Goal: Download file/media

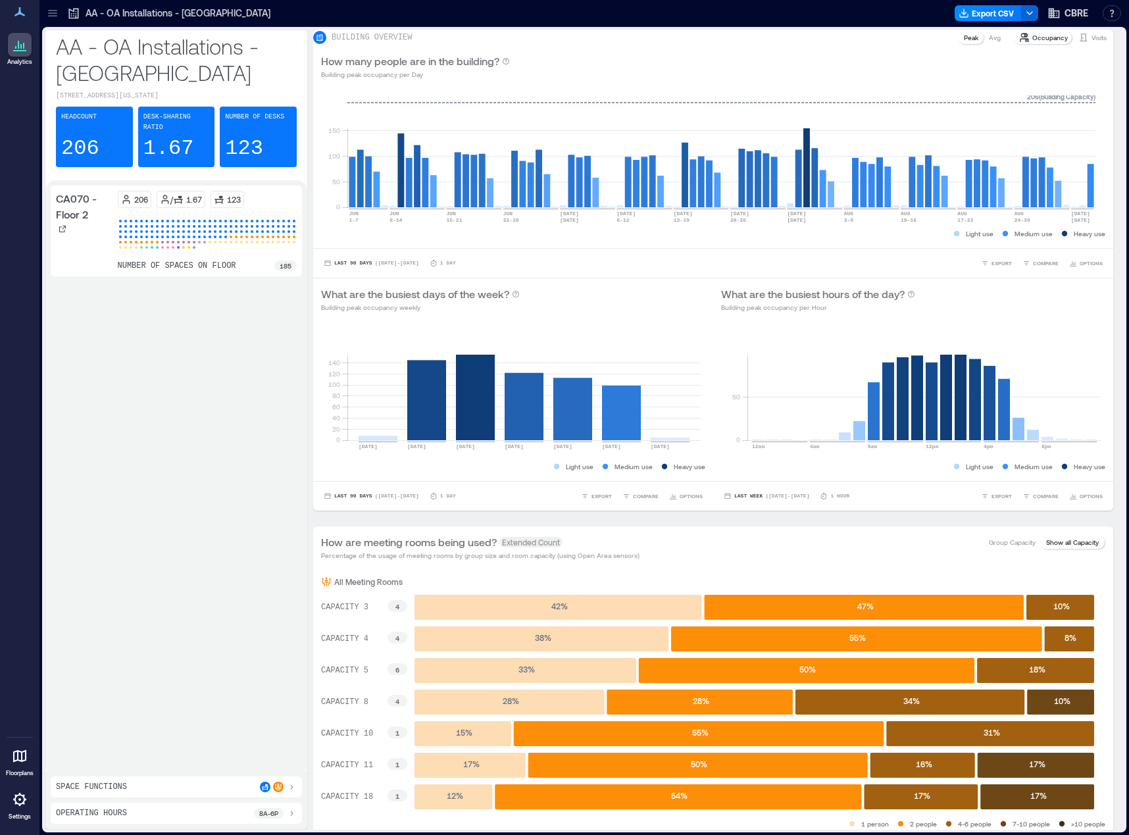
click at [15, 107] on div "Analytics Floorplans Settings" at bounding box center [19, 417] width 39 height 835
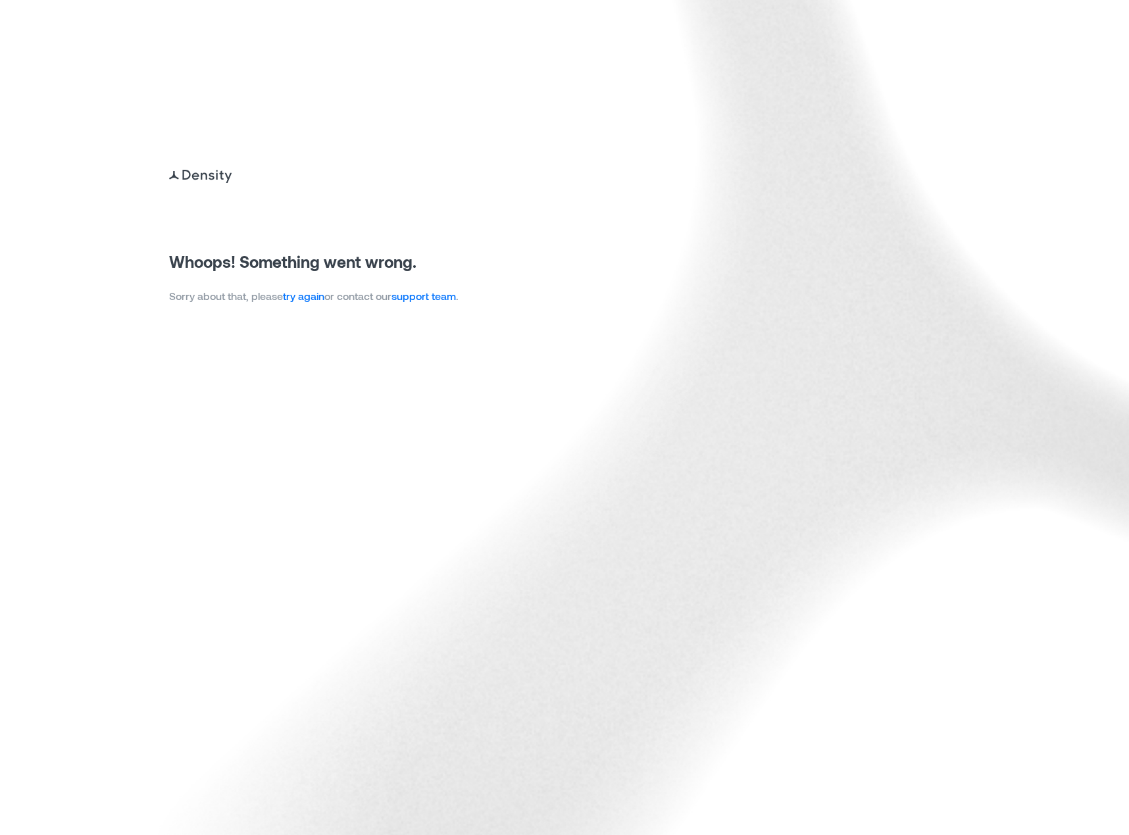
click at [310, 289] on link "try again" at bounding box center [303, 295] width 41 height 12
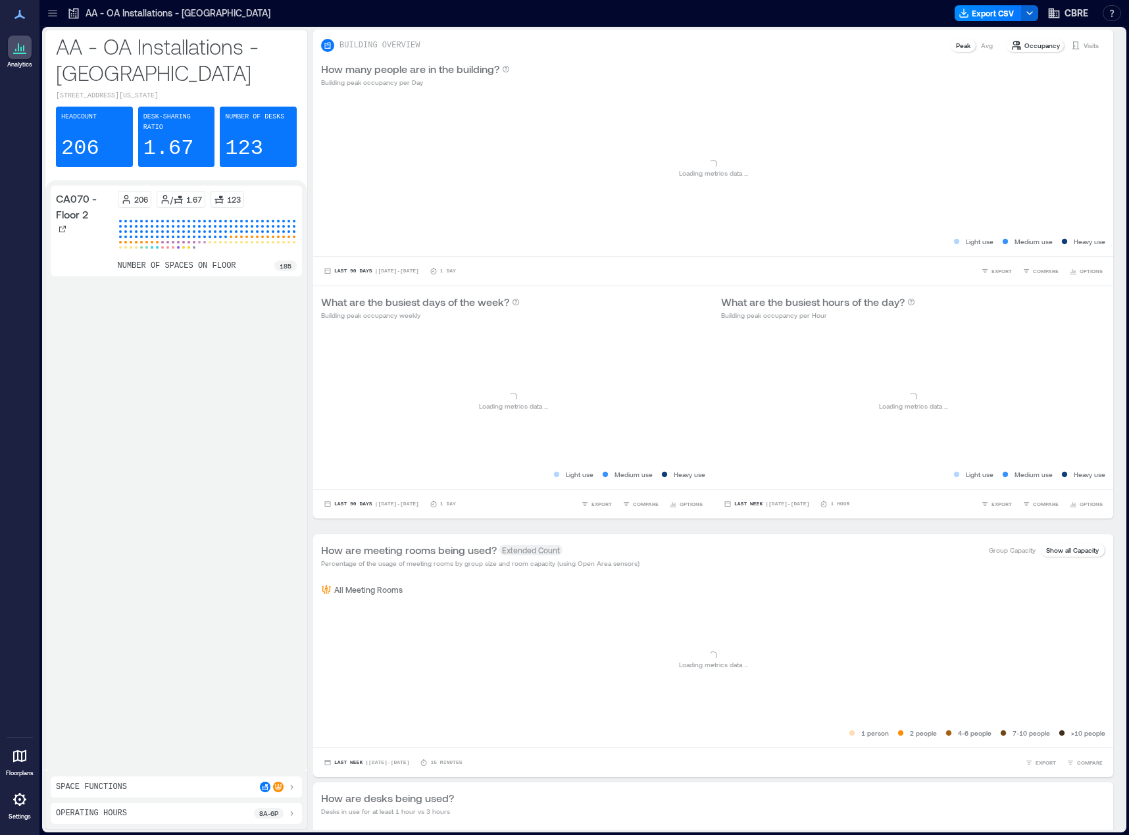
click at [241, 299] on div "CA070 - Floor 2 206 / 1.67 123 number of spaces on floor 185" at bounding box center [176, 475] width 251 height 580
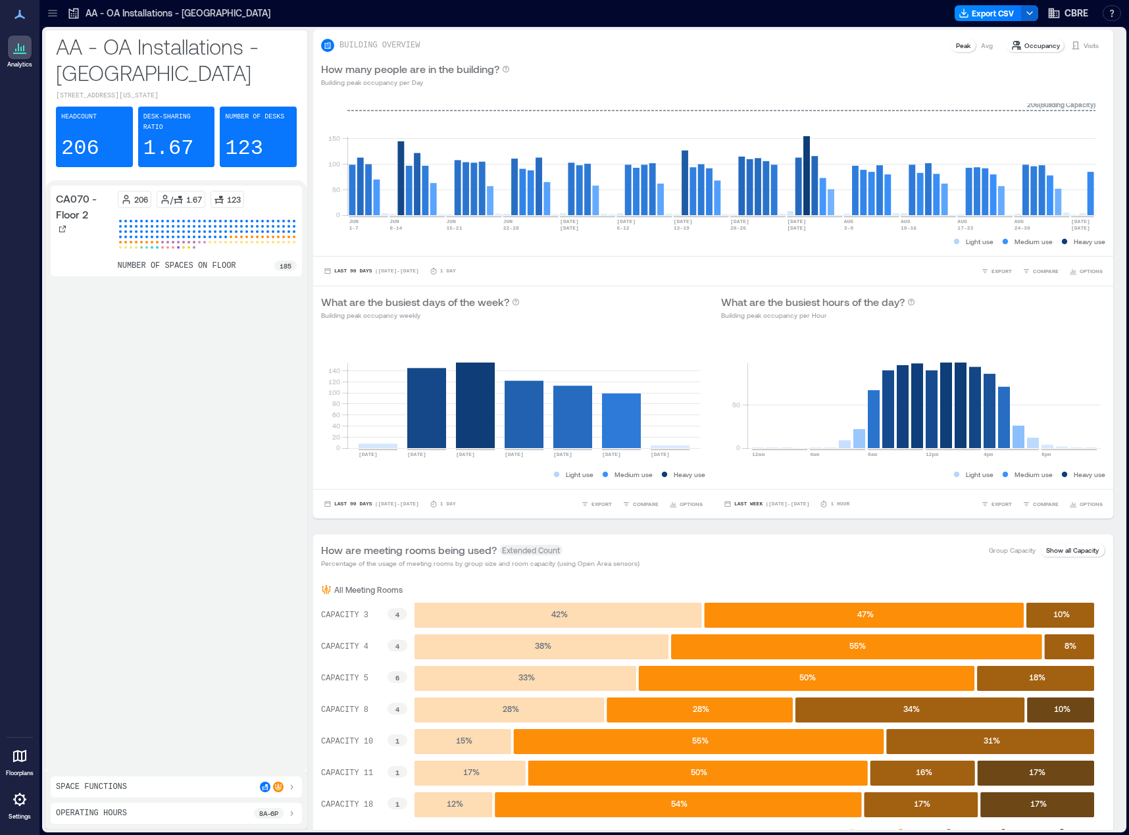
click at [198, 326] on div "CA070 - Floor 2 206 / 1.67 123 number of spaces on floor 185" at bounding box center [176, 475] width 251 height 580
drag, startPoint x: 214, startPoint y: 471, endPoint x: 223, endPoint y: 448, distance: 24.6
click at [221, 465] on div "CA070 - Floor 2 206 / 1.67 123 number of spaces on floor 185" at bounding box center [176, 475] width 251 height 580
click at [53, 13] on icon at bounding box center [52, 12] width 9 height 1
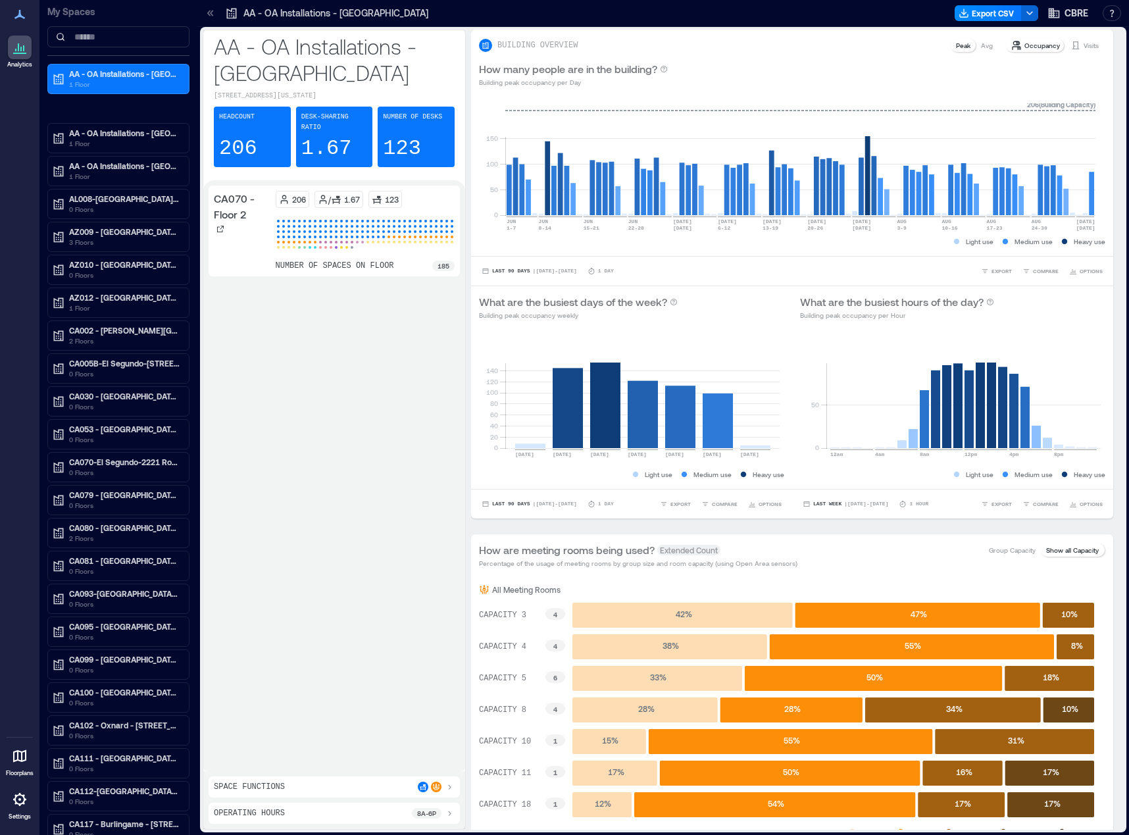
click at [333, 346] on div "CA070 - Floor 2 206 / 1.67 123 number of spaces on floor 185" at bounding box center [334, 475] width 251 height 580
click at [403, 297] on div "CA070 - Floor 2 206 / 1.67 123 number of spaces on floor 185" at bounding box center [334, 475] width 251 height 580
click at [968, 14] on icon "button" at bounding box center [963, 13] width 11 height 11
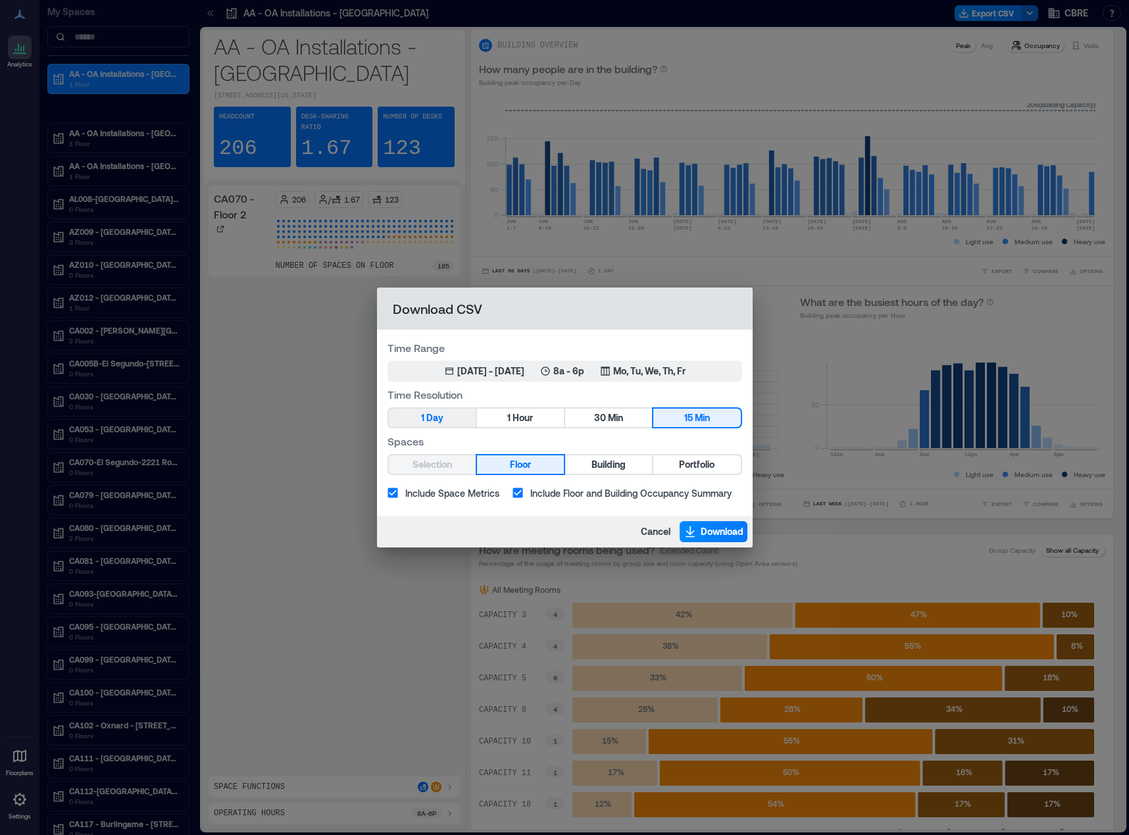
click at [448, 420] on button "1 Day" at bounding box center [432, 417] width 87 height 18
click at [707, 464] on span "Portfolio" at bounding box center [697, 464] width 36 height 16
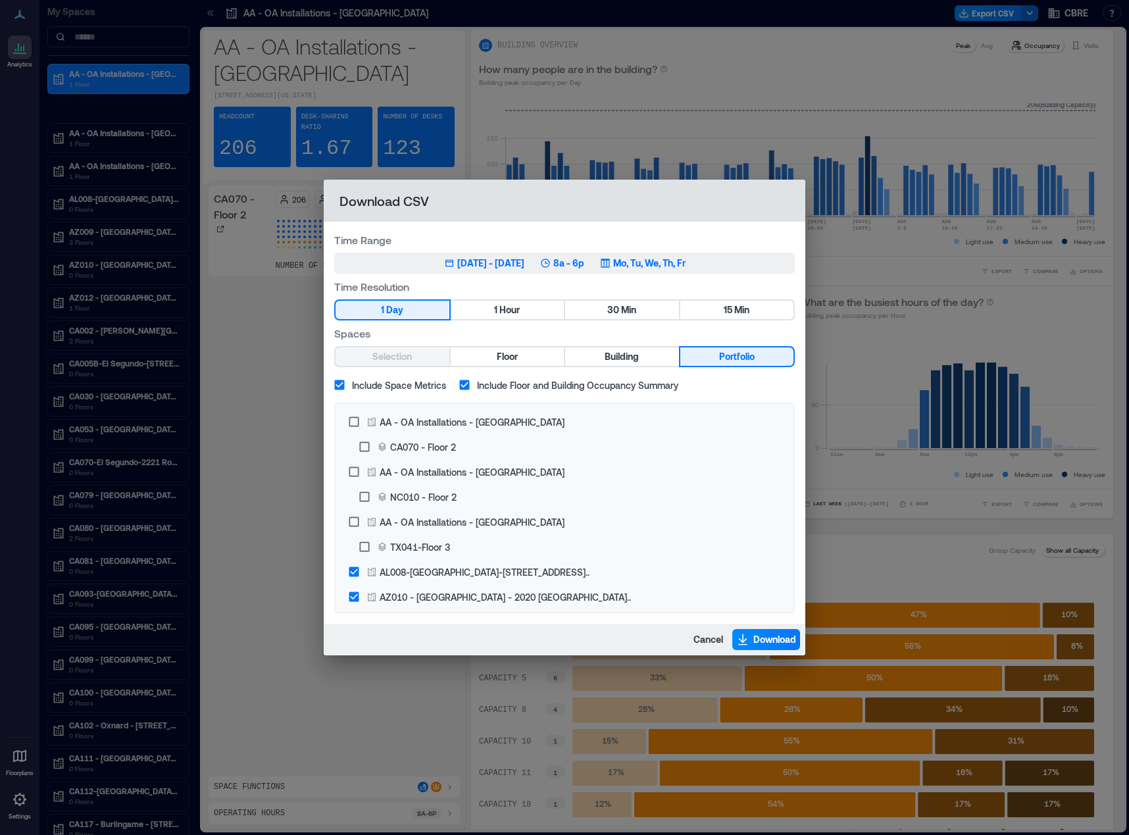
click at [493, 267] on div "Jun 3, 2025 - Sep 2, 2025" at bounding box center [490, 263] width 67 height 13
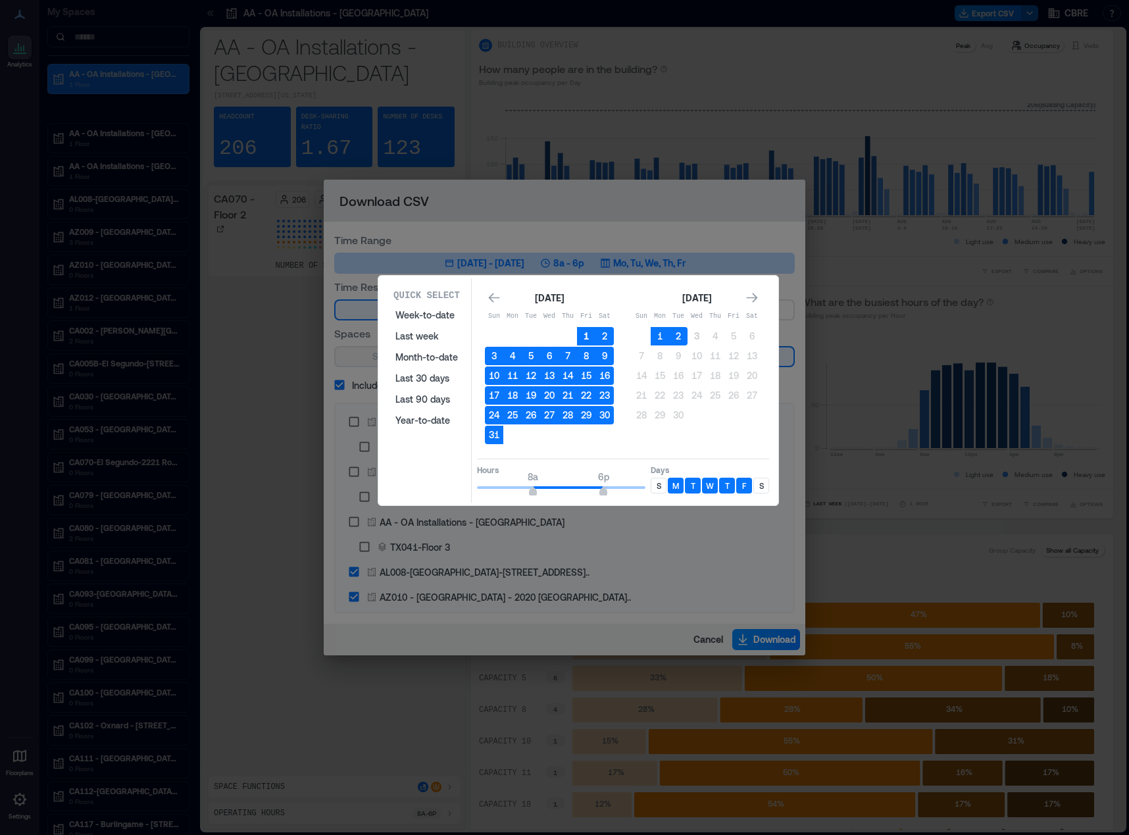
click at [584, 337] on button "1" at bounding box center [586, 336] width 18 height 18
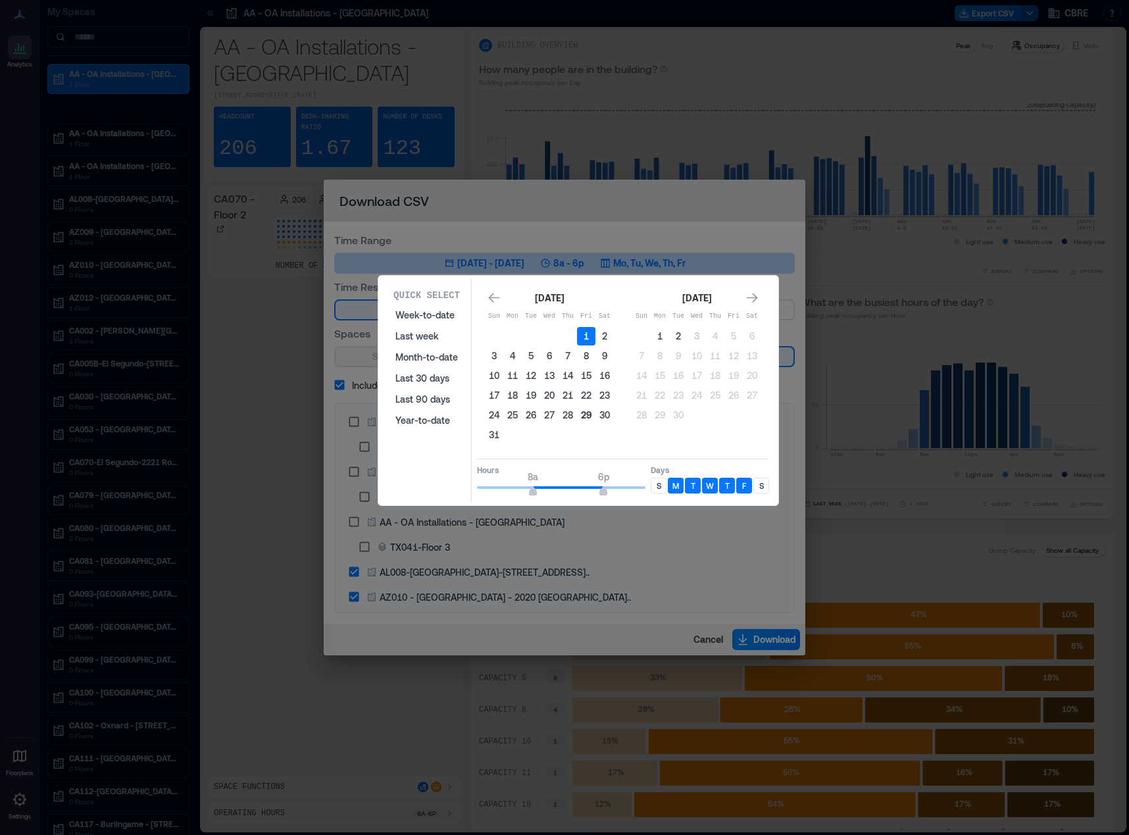
click at [591, 414] on button "29" at bounding box center [586, 415] width 18 height 18
click at [447, 481] on div "Quick Select Week-to-date Last week Month-to-date Last 30 days Last 90 days Yea…" at bounding box center [426, 393] width 78 height 209
click at [430, 461] on div "Quick Select Week-to-date Last week Month-to-date Last 30 days Last 90 days Yea…" at bounding box center [426, 393] width 78 height 209
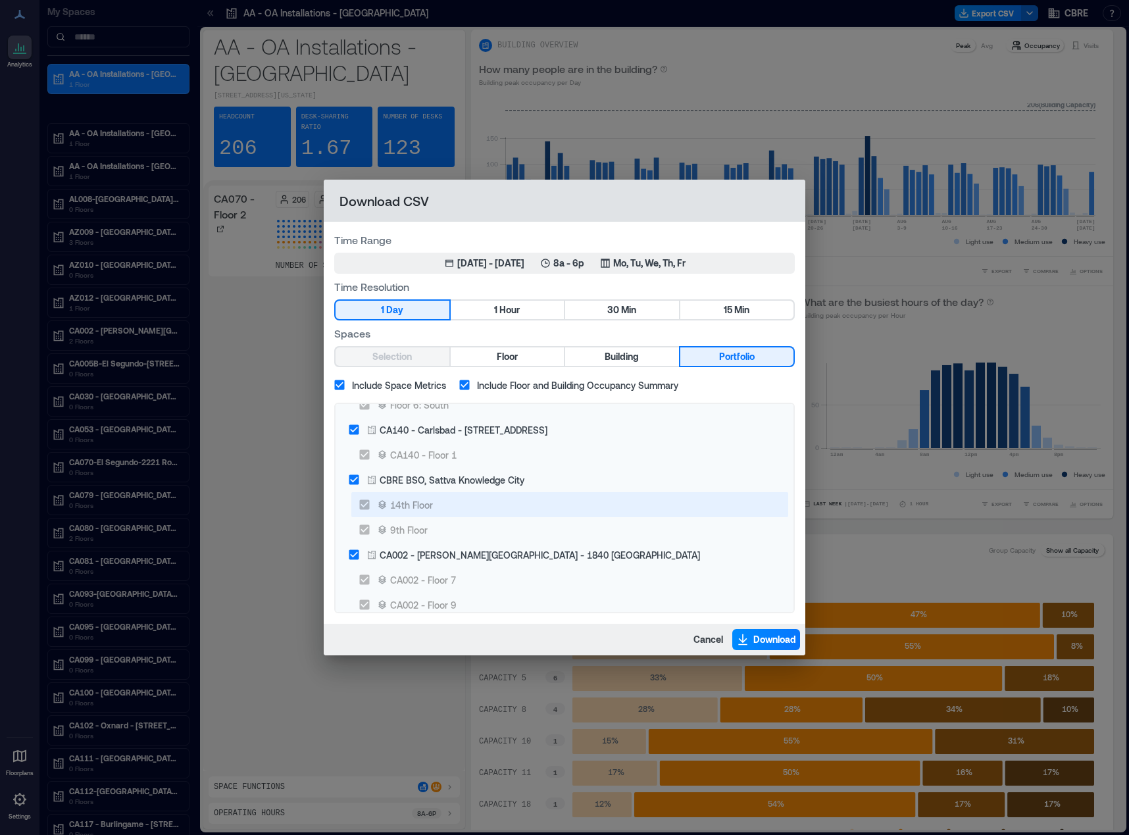
scroll to position [1776, 0]
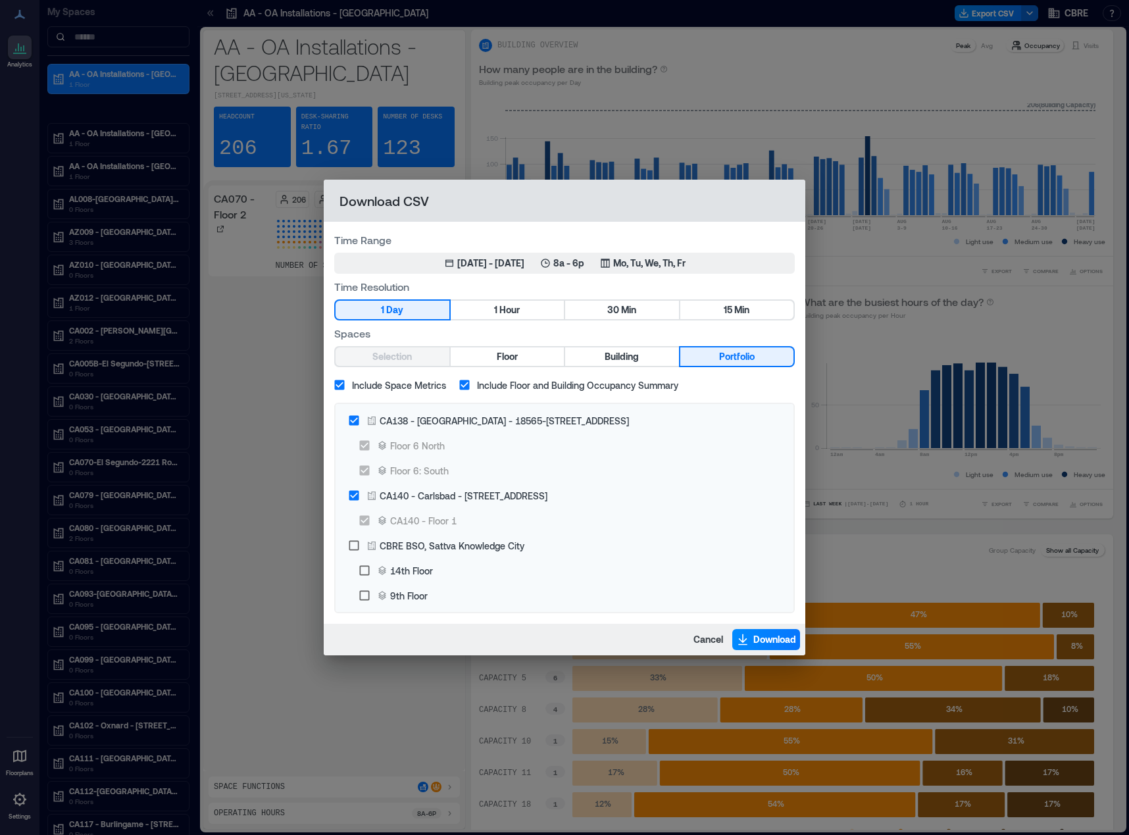
drag, startPoint x: 716, startPoint y: 634, endPoint x: 778, endPoint y: 458, distance: 187.0
click at [753, 635] on span "Download" at bounding box center [774, 639] width 43 height 13
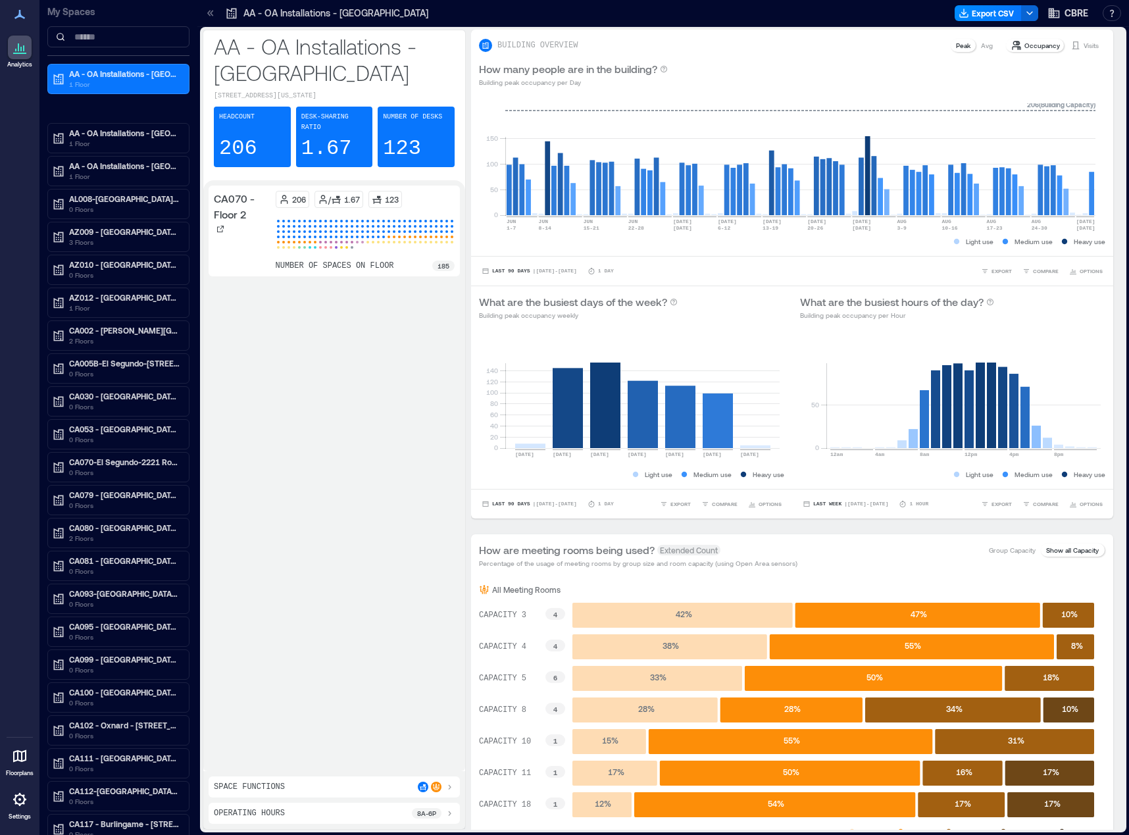
click at [441, 378] on div "CA070 - Floor 2 206 / 1.67 123 number of spaces on floor 185" at bounding box center [334, 475] width 251 height 580
